Goal: Task Accomplishment & Management: Use online tool/utility

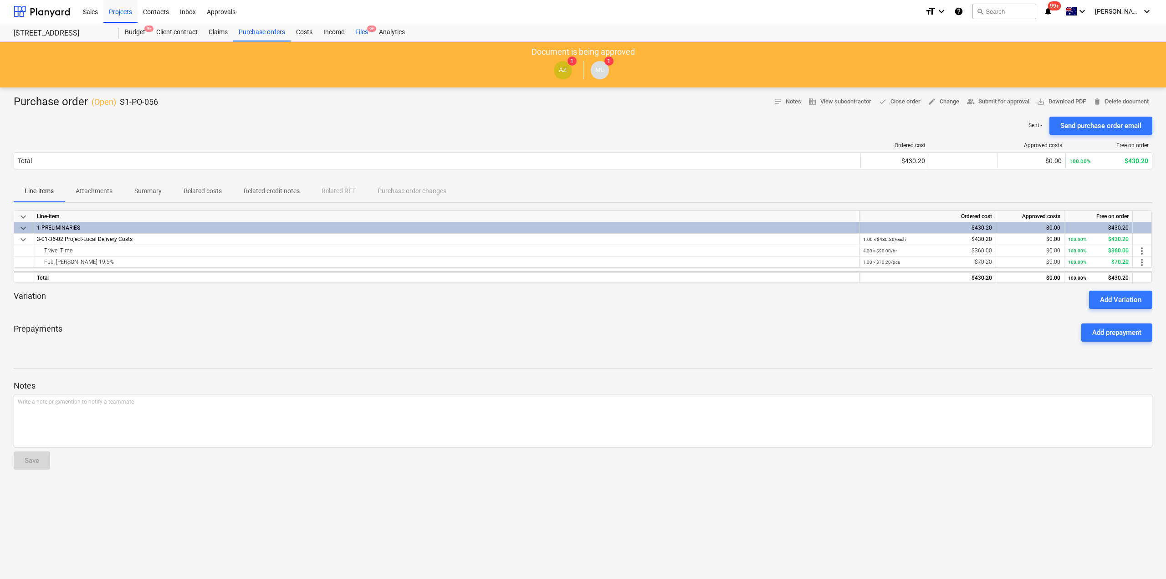
click at [357, 31] on div "Files 9+" at bounding box center [362, 32] width 24 height 18
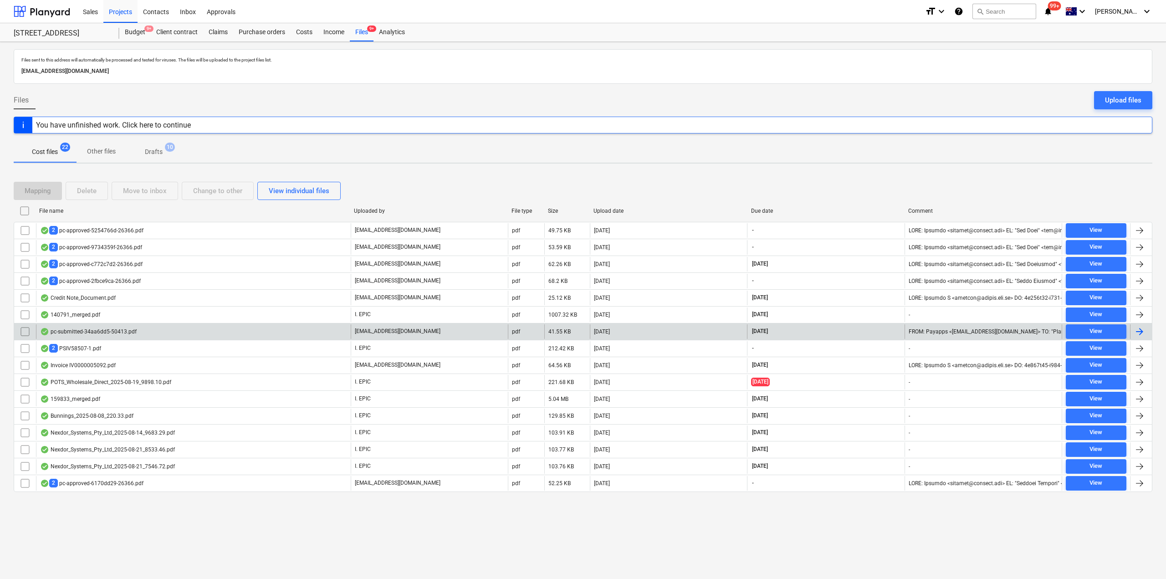
click at [189, 323] on div "pc-submitted-34aa6dd5-50413.pdf [EMAIL_ADDRESS][DOMAIN_NAME] pdf 41.55 KB [DATE…" at bounding box center [583, 331] width 1138 height 17
click at [190, 330] on div "pc-submitted-34aa6dd5-50413.pdf" at bounding box center [193, 331] width 315 height 15
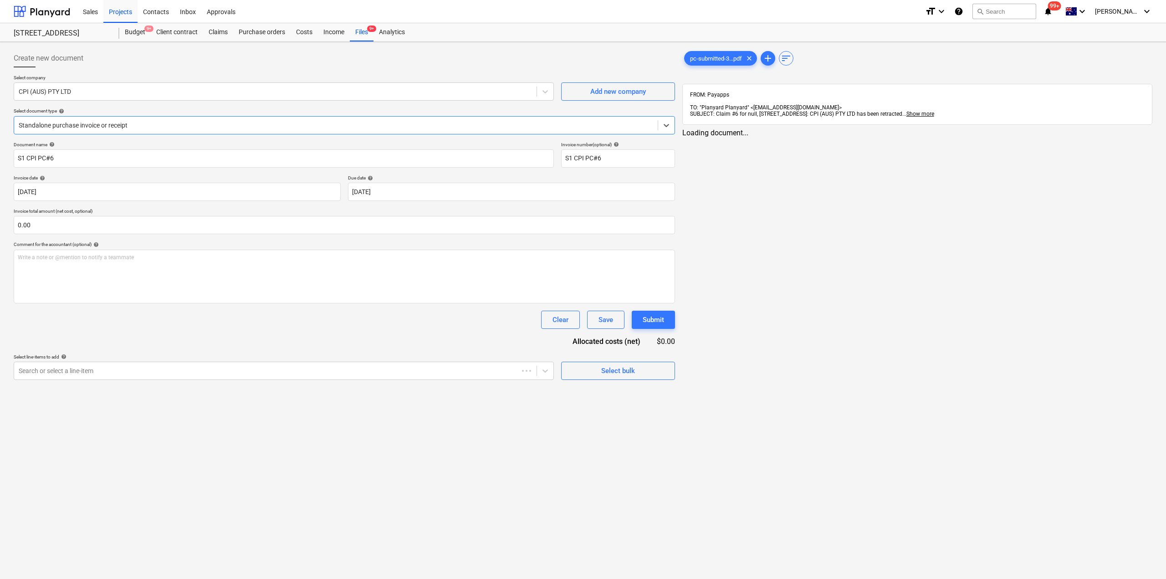
type input "S1 CPI PC#6"
type input "[DATE]"
click at [366, 34] on div "Files 9+" at bounding box center [362, 32] width 24 height 18
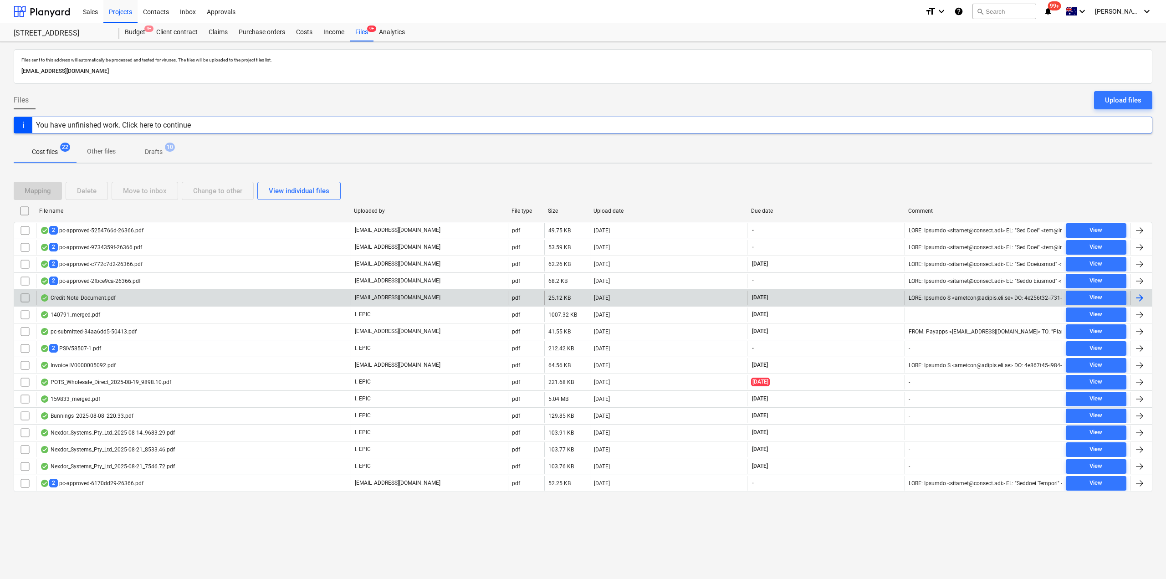
click at [113, 301] on div "Credit Note_Document.pdf" at bounding box center [78, 297] width 76 height 7
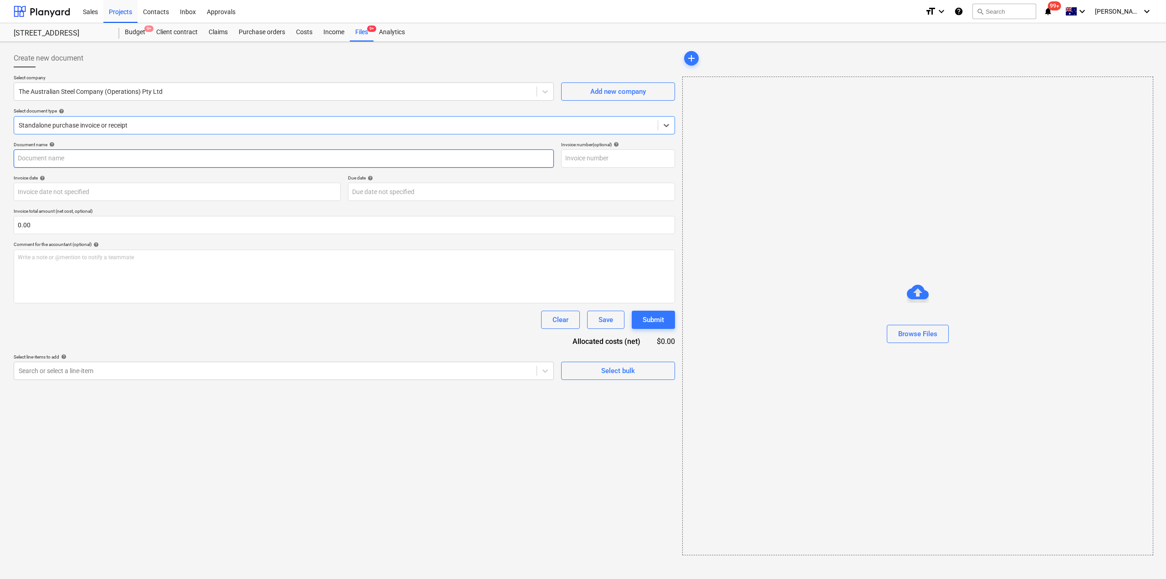
type input "4941286-0"
type input "[DATE]"
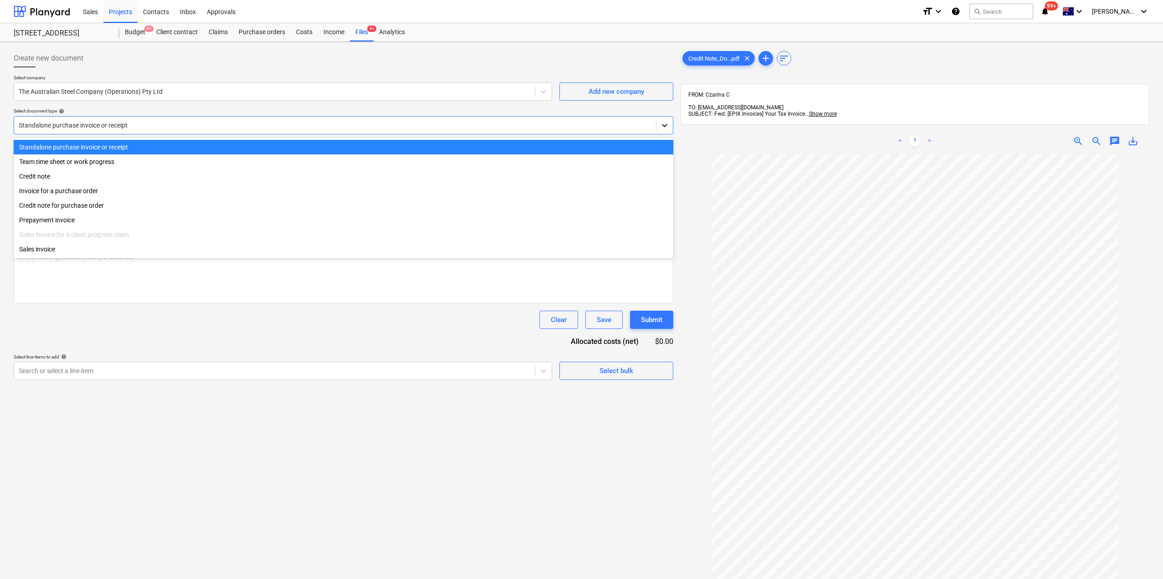
click at [665, 125] on icon at bounding box center [664, 125] width 5 height 3
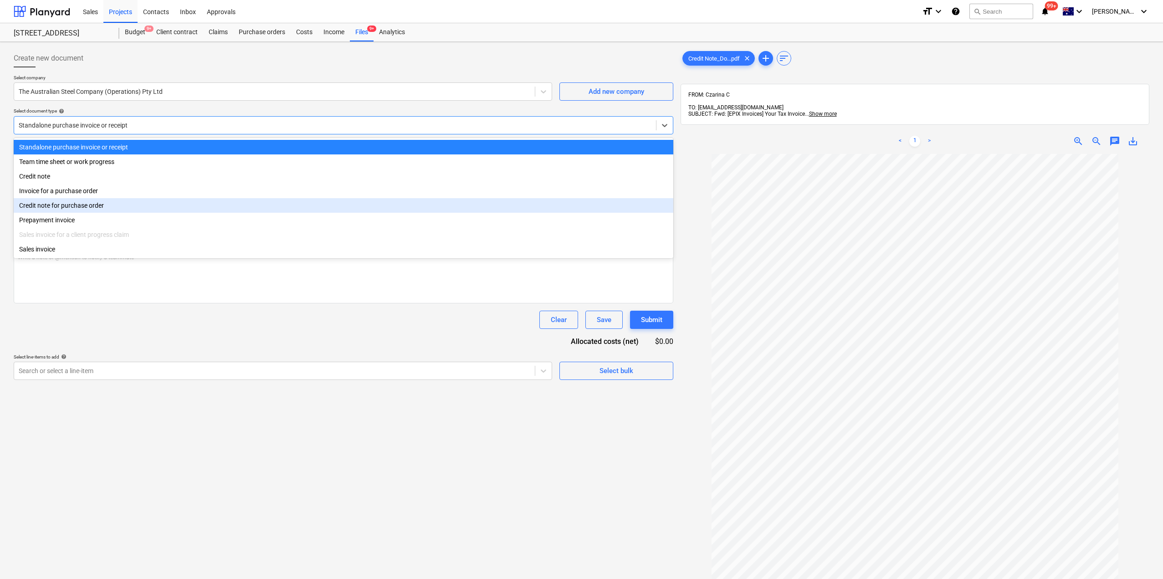
click at [482, 207] on div "Credit note for purchase order" at bounding box center [343, 205] width 659 height 15
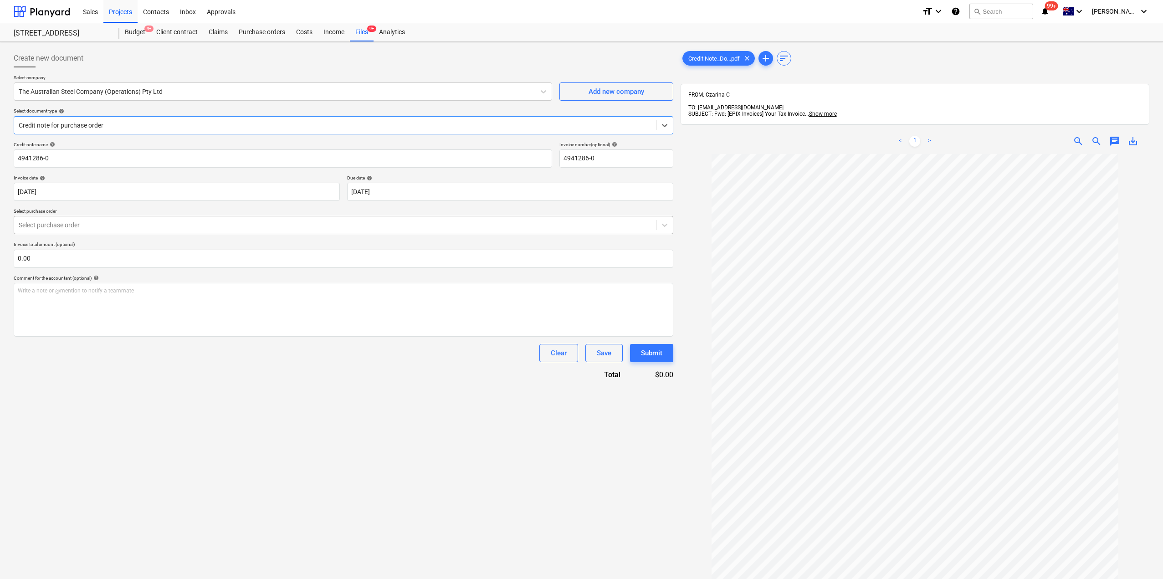
click at [205, 216] on div "Select purchase order" at bounding box center [343, 225] width 659 height 18
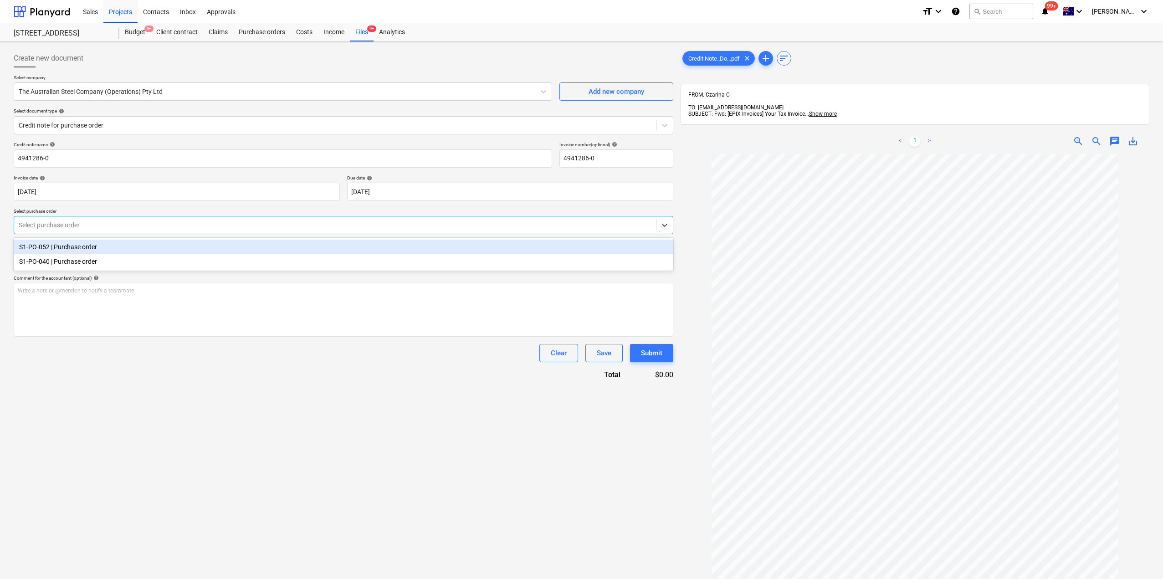
click at [170, 249] on div "S1-PO-052 | Purchase order" at bounding box center [343, 247] width 659 height 15
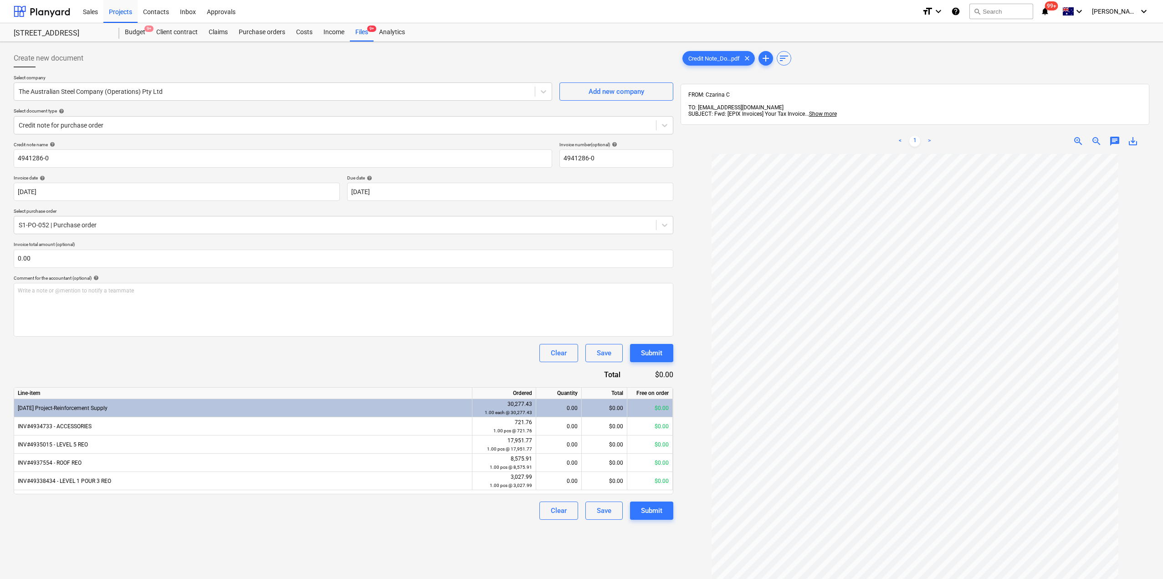
click at [647, 403] on div "$0.00" at bounding box center [650, 408] width 46 height 18
click at [648, 410] on div "$0.00" at bounding box center [650, 408] width 46 height 18
click at [542, 408] on div "0.00" at bounding box center [559, 408] width 38 height 18
click at [610, 414] on div "$0.00" at bounding box center [605, 408] width 46 height 18
click at [611, 413] on div "$0.00" at bounding box center [605, 408] width 46 height 18
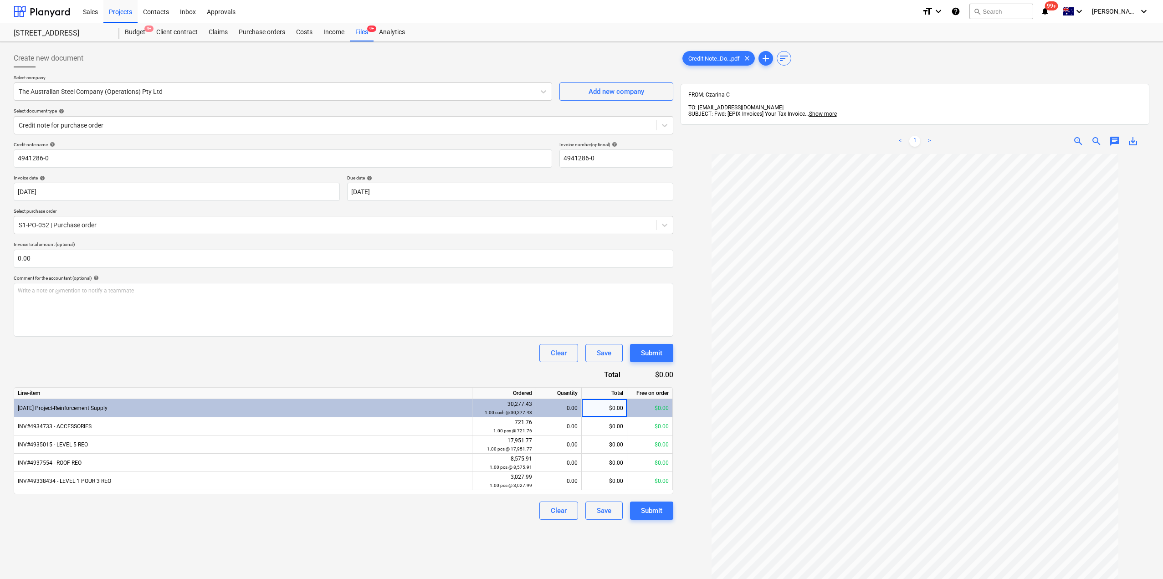
click at [607, 408] on div "$0.00" at bounding box center [605, 408] width 46 height 18
drag, startPoint x: 602, startPoint y: 410, endPoint x: 642, endPoint y: 411, distance: 39.6
click at [0, 0] on div "[DATE] Project-Reinforcement Supply 30,277.43 1.00 each @ 30,277.43 0.00 $0.00 …" at bounding box center [0, 0] width 0 height 0
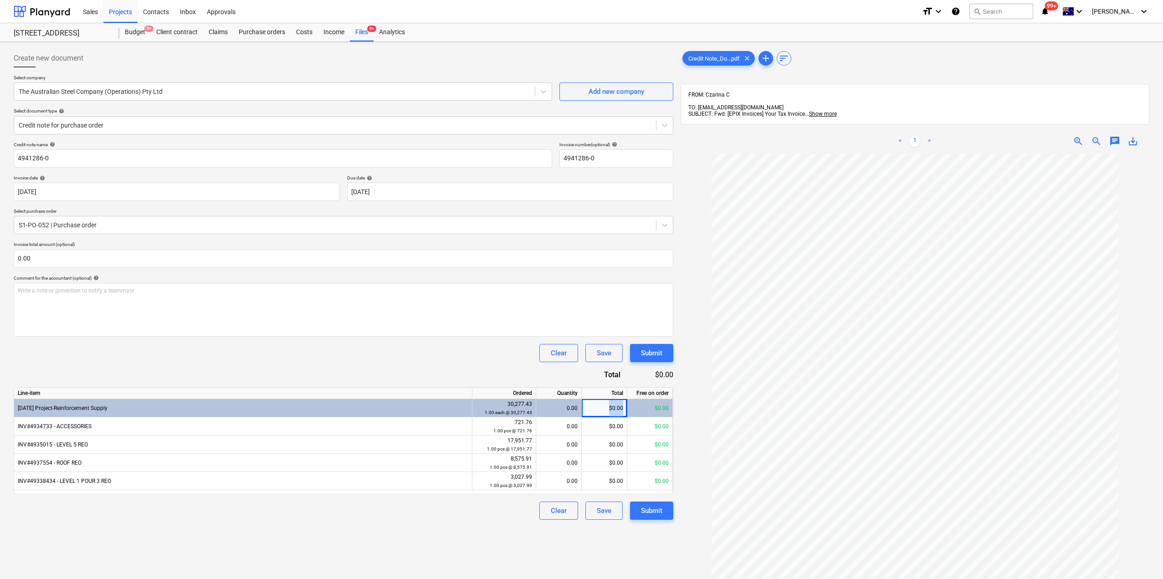
click at [602, 403] on div "$0.00" at bounding box center [605, 408] width 46 height 18
drag, startPoint x: 601, startPoint y: 409, endPoint x: 671, endPoint y: 412, distance: 70.6
click at [0, 0] on div "[DATE] Project-Reinforcement Supply 30,277.43 1.00 each @ 30,277.43 0.00 $0.00 …" at bounding box center [0, 0] width 0 height 0
click at [606, 409] on div "$0.00" at bounding box center [605, 408] width 46 height 18
click at [606, 410] on div "$0.00" at bounding box center [605, 408] width 46 height 18
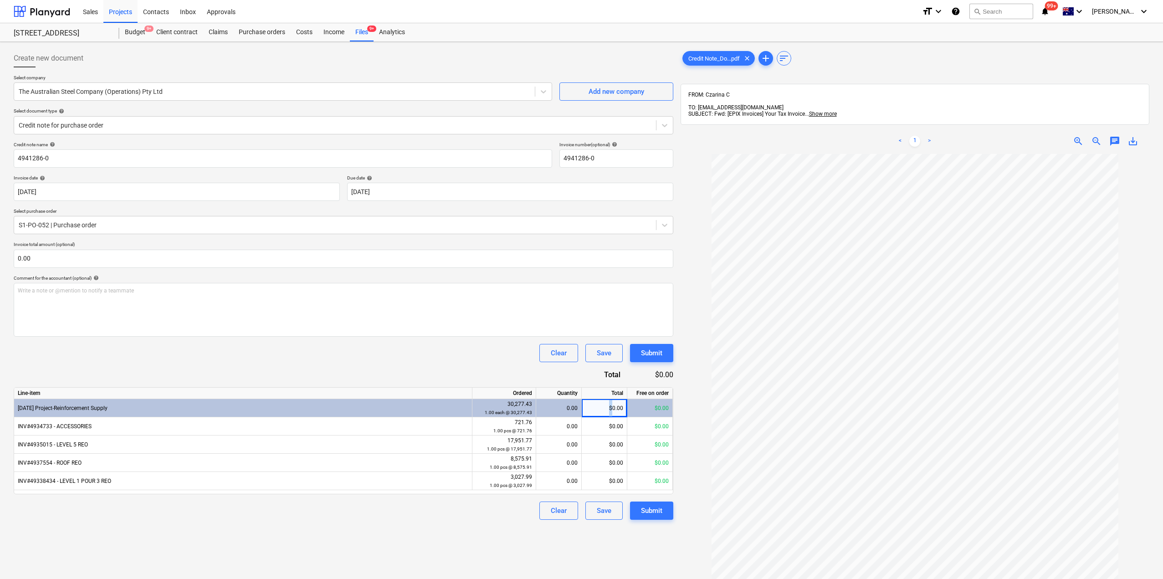
click at [606, 410] on div "$0.00" at bounding box center [605, 408] width 46 height 18
drag, startPoint x: 607, startPoint y: 408, endPoint x: 634, endPoint y: 413, distance: 27.9
click at [0, 0] on div "[DATE] Project-Reinforcement Supply 30,277.43 1.00 each @ 30,277.43 0.00 $0.00 …" at bounding box center [0, 0] width 0 height 0
click at [412, 365] on div "Credit note name help 4941286-0 Invoice number (optional) help 4941286-0 Invoic…" at bounding box center [343, 331] width 659 height 378
